Goal: Task Accomplishment & Management: Use online tool/utility

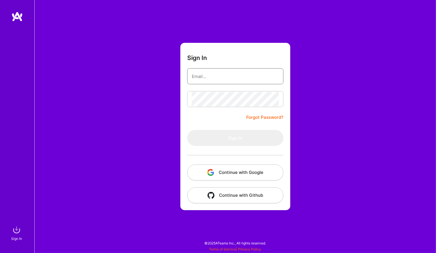
type input "[PERSON_NAME][EMAIL_ADDRESS][PERSON_NAME][DOMAIN_NAME]"
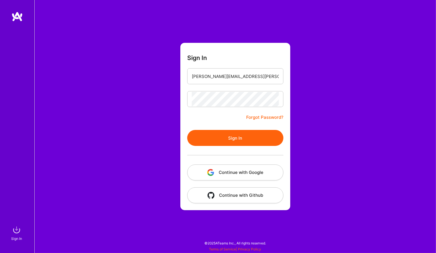
click at [238, 172] on button "Continue with Google" at bounding box center [235, 173] width 96 height 16
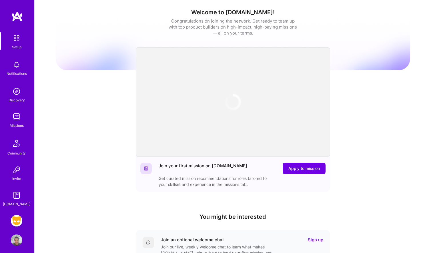
click at [15, 216] on img at bounding box center [16, 220] width 11 height 11
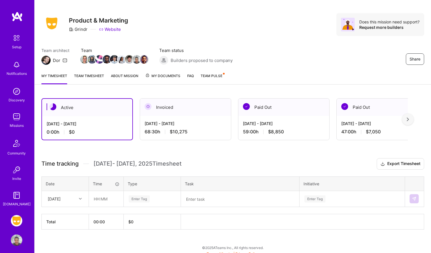
scroll to position [10, 0]
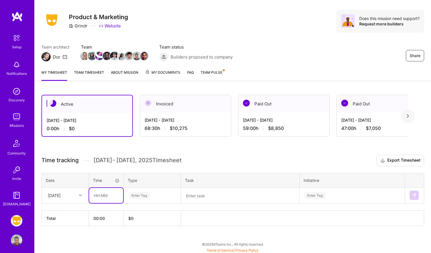
click at [107, 194] on input "text" at bounding box center [106, 195] width 34 height 15
type input "03:00"
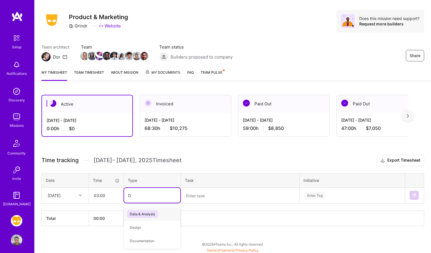
type input "Da"
click at [152, 210] on span "Data & Analysis" at bounding box center [142, 209] width 31 height 8
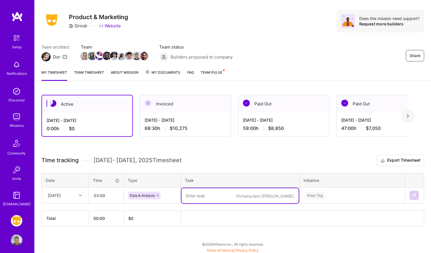
click at [208, 198] on textarea at bounding box center [240, 195] width 117 height 15
type textarea "Understanding false positive rates, minor safety"
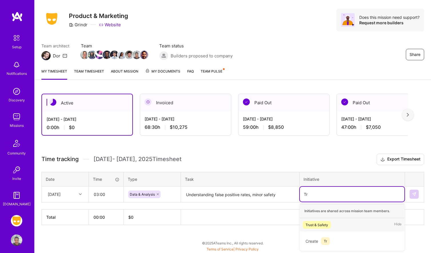
scroll to position [10, 0]
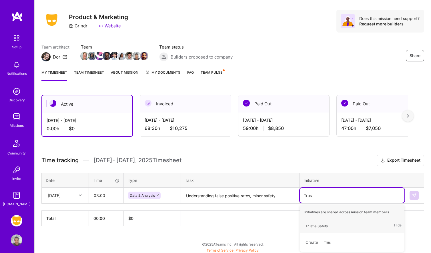
type input "Trust"
click at [324, 224] on div "Trust & Safety" at bounding box center [317, 226] width 23 height 6
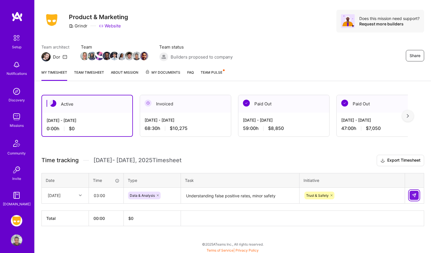
click at [415, 196] on img at bounding box center [414, 195] width 5 height 5
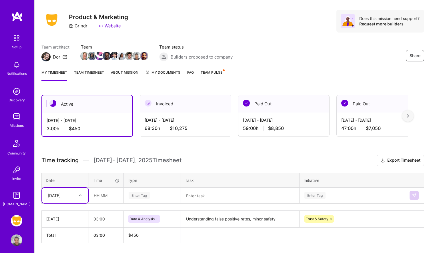
scroll to position [27, 0]
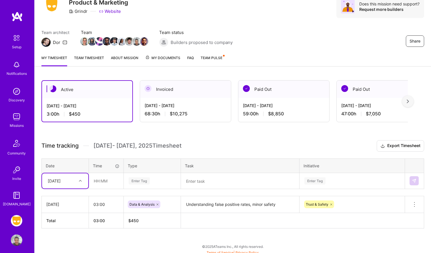
click at [80, 189] on div "Select is focused ,type to refine list, press Down to open the menu, [DATE]" at bounding box center [65, 181] width 46 height 15
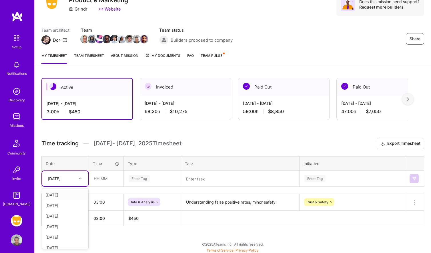
scroll to position [5, 0]
click at [65, 210] on div "[DATE]" at bounding box center [65, 211] width 46 height 11
click at [108, 176] on input "text" at bounding box center [106, 178] width 34 height 15
type input "02:00"
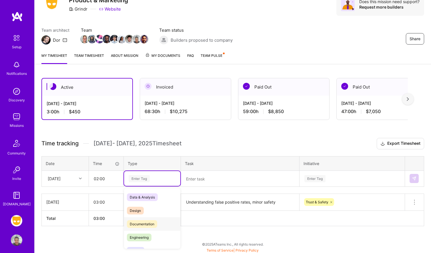
click at [145, 224] on span "Documentation" at bounding box center [142, 224] width 30 height 8
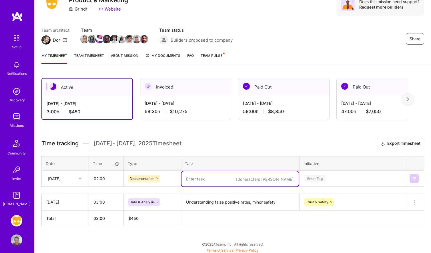
click at [201, 179] on textarea at bounding box center [240, 179] width 117 height 15
type textarea "Interview, meeetings on Musubi, etc."
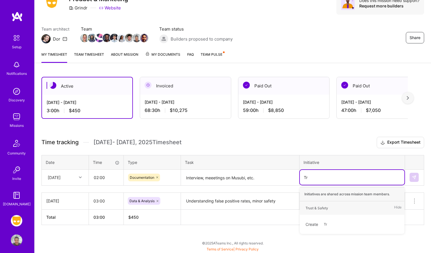
scroll to position [27, 0]
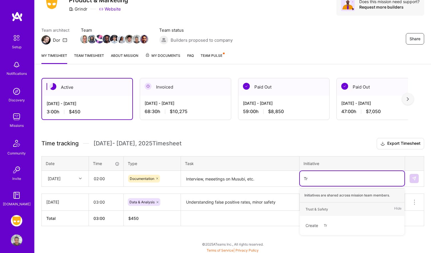
type input "Tru"
click at [318, 208] on div "Trust & Safety" at bounding box center [317, 209] width 23 height 6
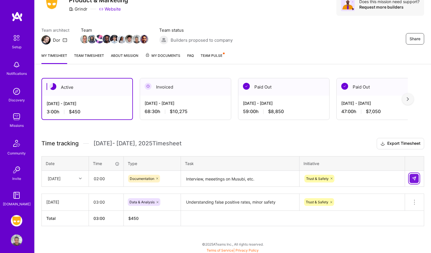
click at [412, 178] on img at bounding box center [414, 178] width 5 height 5
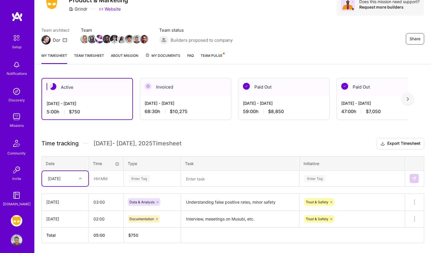
scroll to position [30, 0]
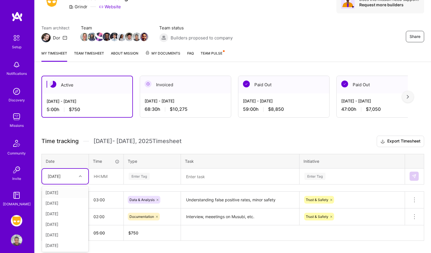
click at [79, 176] on div at bounding box center [81, 176] width 9 height 7
click at [67, 211] on div "[DATE]" at bounding box center [65, 213] width 46 height 11
click at [104, 175] on input "text" at bounding box center [106, 176] width 34 height 15
type input "08:00"
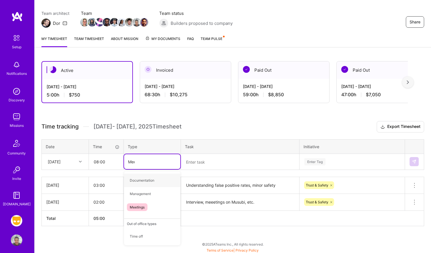
type input "Meet"
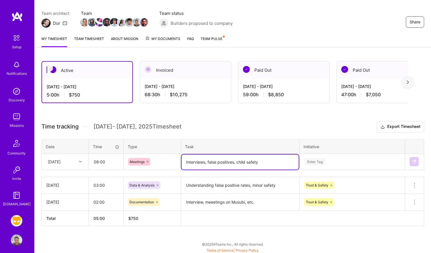
type textarea "Interviews, false positives, child safety"
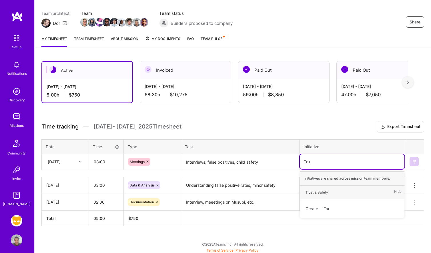
type input "Trus"
click at [339, 192] on div "Trust & Safety Hide" at bounding box center [352, 192] width 105 height 13
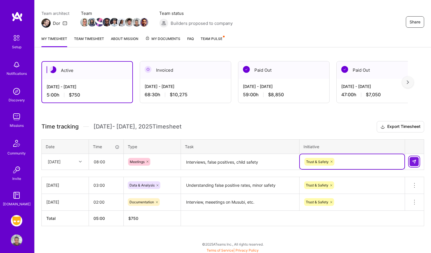
click at [416, 161] on img at bounding box center [414, 162] width 5 height 5
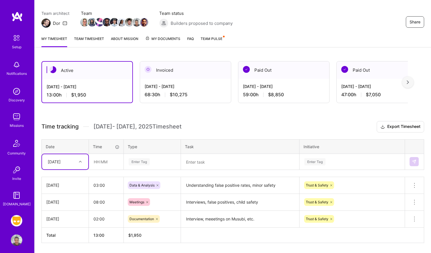
click at [81, 162] on icon at bounding box center [80, 161] width 3 height 3
click at [66, 210] on div "[DATE]" at bounding box center [65, 210] width 46 height 11
click at [104, 161] on input "text" at bounding box center [106, 161] width 34 height 15
type input "08:00"
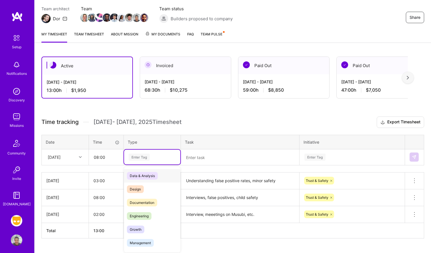
scroll to position [49, 0]
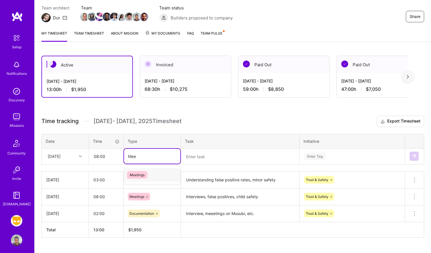
type input "Meet"
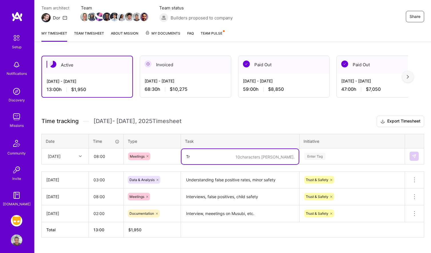
type textarea "T"
type textarea "Interviews, appeals"
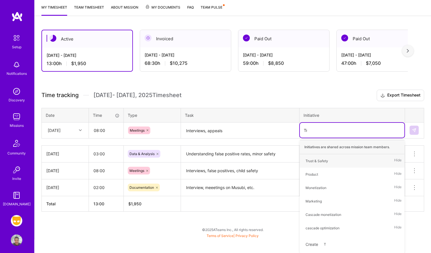
scroll to position [61, 0]
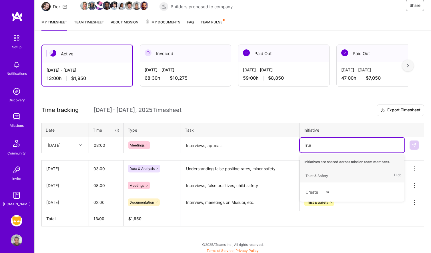
type input "Trust"
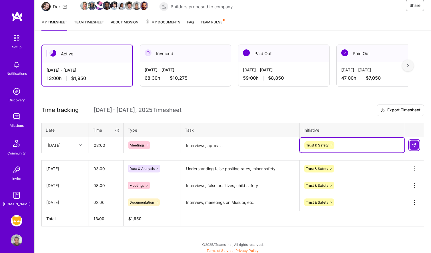
click at [414, 143] on img at bounding box center [414, 145] width 5 height 5
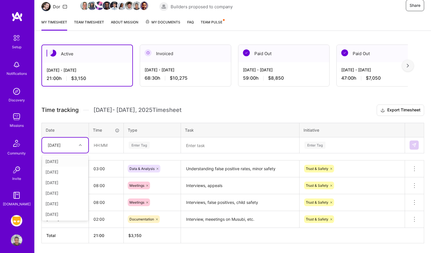
click at [81, 144] on icon at bounding box center [80, 145] width 3 height 3
click at [63, 199] on div "[DATE]" at bounding box center [65, 204] width 46 height 11
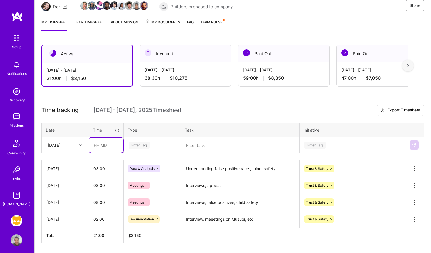
click at [105, 139] on input "text" at bounding box center [106, 145] width 34 height 15
type input "08:00"
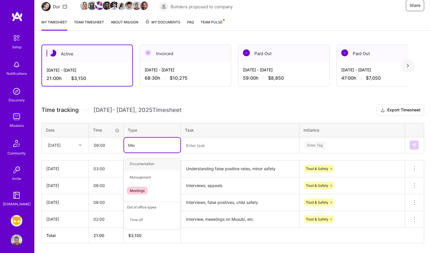
type input "Meet"
click at [138, 163] on span "Meetings" at bounding box center [137, 164] width 21 height 8
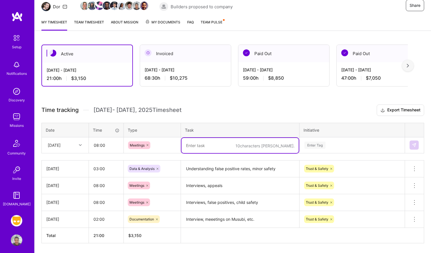
click at [214, 142] on textarea at bounding box center [240, 145] width 117 height 15
type textarea "Interviews, appeals, csam"
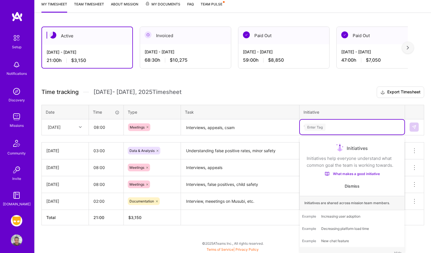
scroll to position [78, 0]
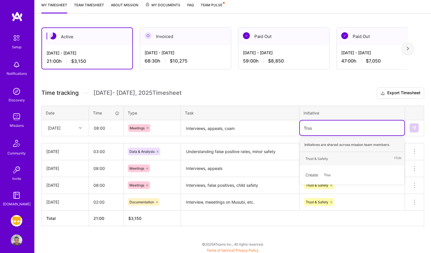
type input "Trust"
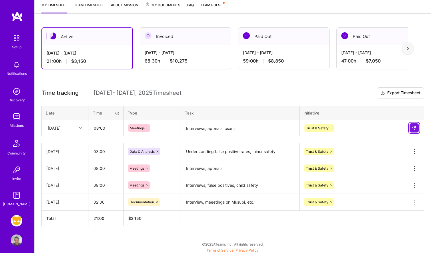
click at [416, 127] on img at bounding box center [414, 128] width 5 height 5
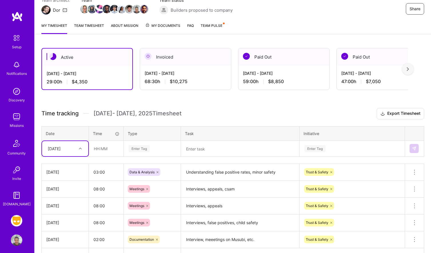
scroll to position [86, 0]
